Goal: Task Accomplishment & Management: Manage account settings

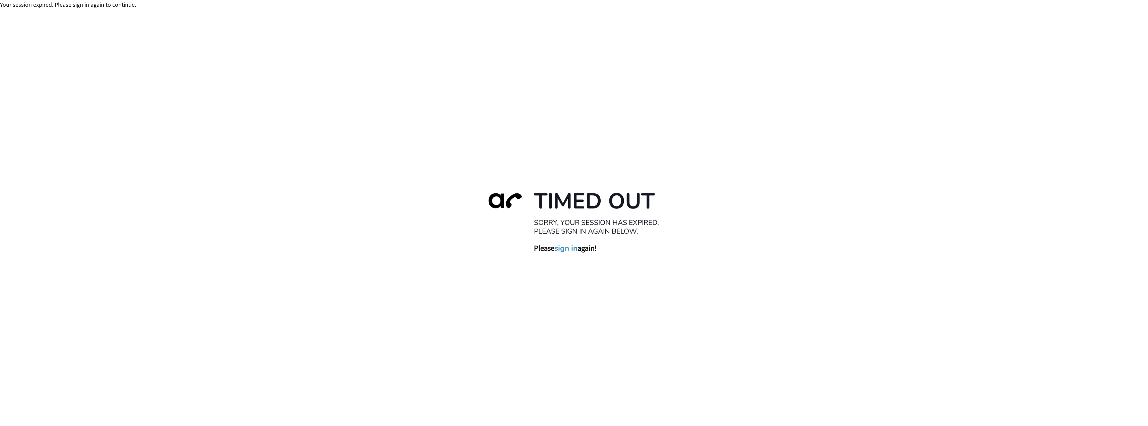
click at [567, 249] on link "sign in" at bounding box center [566, 247] width 23 height 9
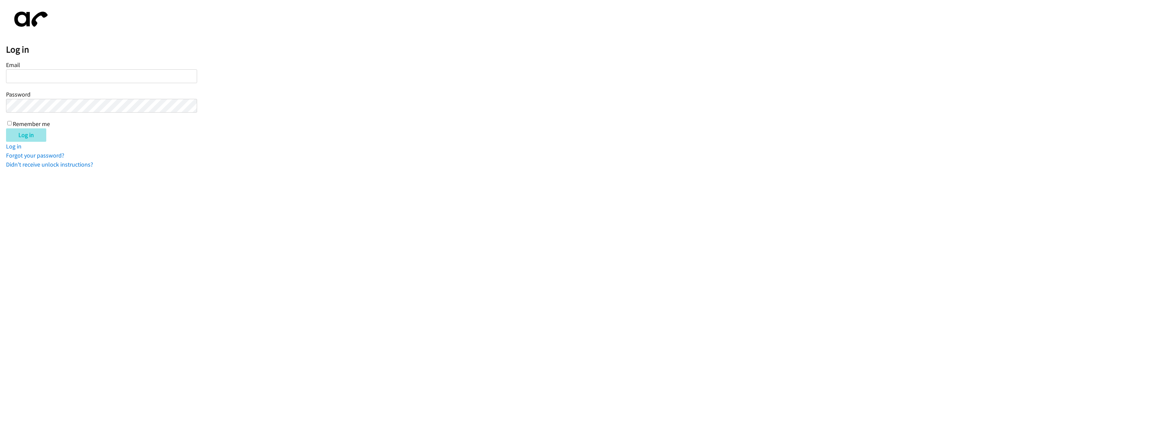
type input "[EMAIL_ADDRESS][DOMAIN_NAME]"
click at [34, 136] on input "Log in" at bounding box center [26, 134] width 40 height 13
